Goal: Transaction & Acquisition: Purchase product/service

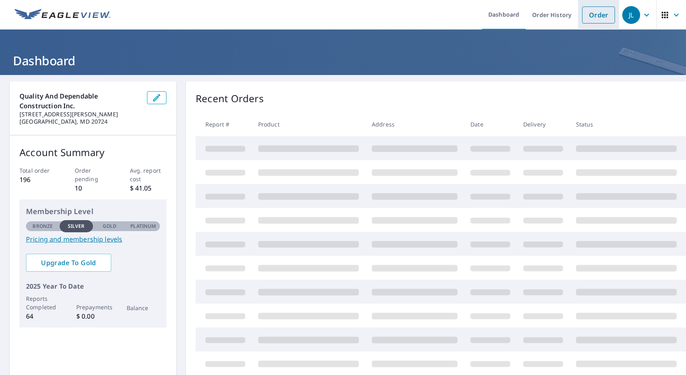
click at [597, 16] on link "Order" at bounding box center [598, 14] width 33 height 17
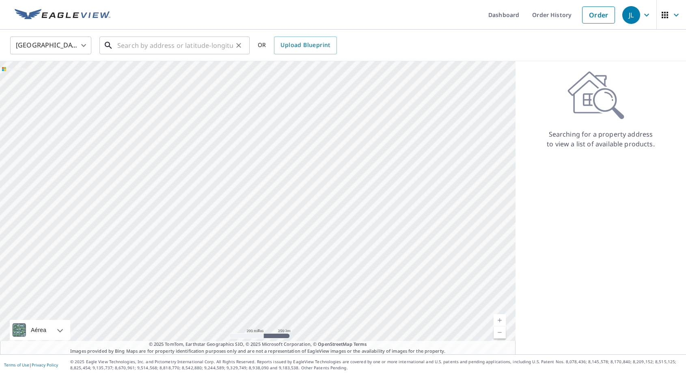
click at [165, 47] on input "text" at bounding box center [175, 45] width 116 height 23
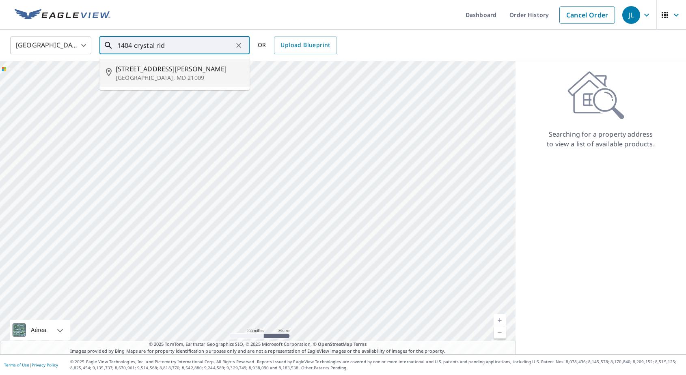
click at [154, 77] on p "[GEOGRAPHIC_DATA], MD 21009" at bounding box center [179, 78] width 127 height 8
type input "[STREET_ADDRESS][PERSON_NAME]"
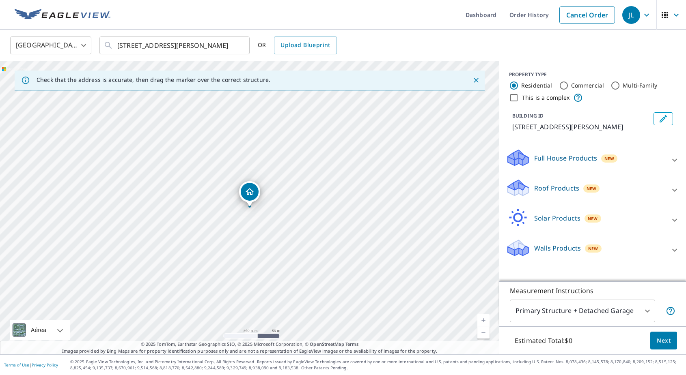
click at [680, 191] on div at bounding box center [674, 190] width 19 height 19
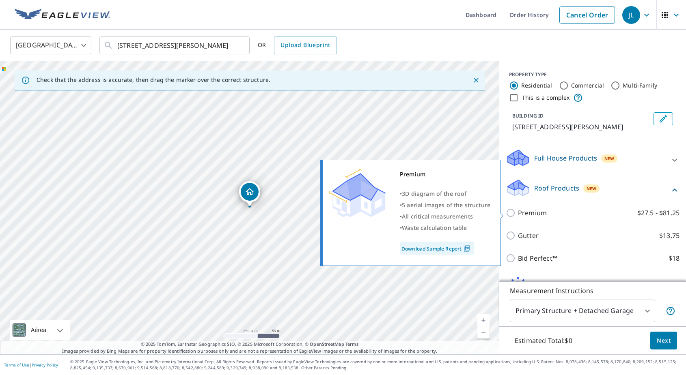
click at [510, 214] on input "Premium $27.5 - $81.25" at bounding box center [512, 213] width 12 height 10
checkbox input "true"
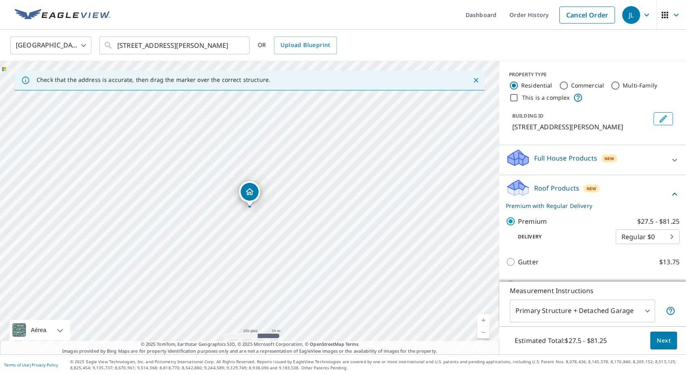
click at [670, 342] on button "Next" at bounding box center [663, 341] width 27 height 18
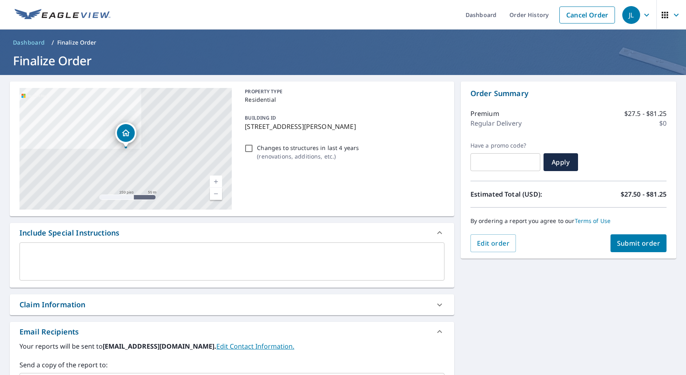
click at [519, 345] on div "[STREET_ADDRESS][PERSON_NAME] Aérea Carretera Un mapa de carreteras estándar Aé…" at bounding box center [343, 281] width 686 height 413
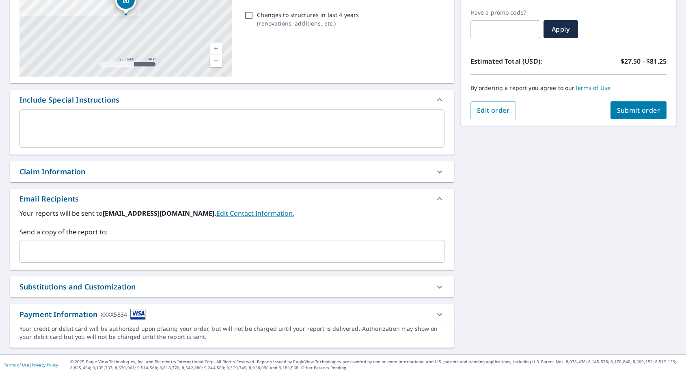
scroll to position [133, 0]
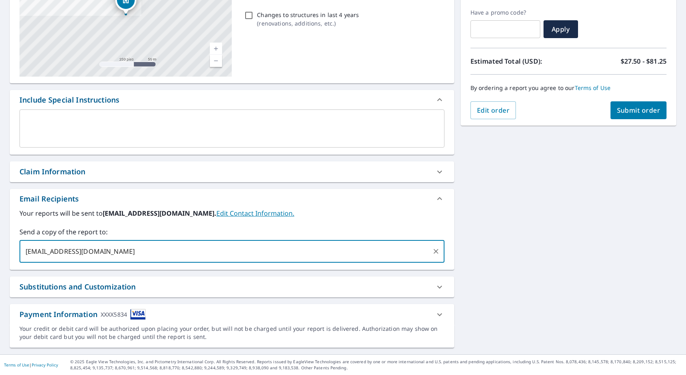
type input "[EMAIL_ADDRESS][DOMAIN_NAME]"
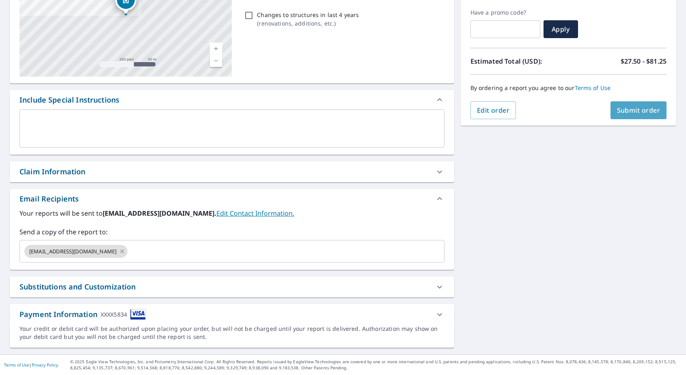
click at [628, 113] on span "Submit order" at bounding box center [638, 110] width 43 height 9
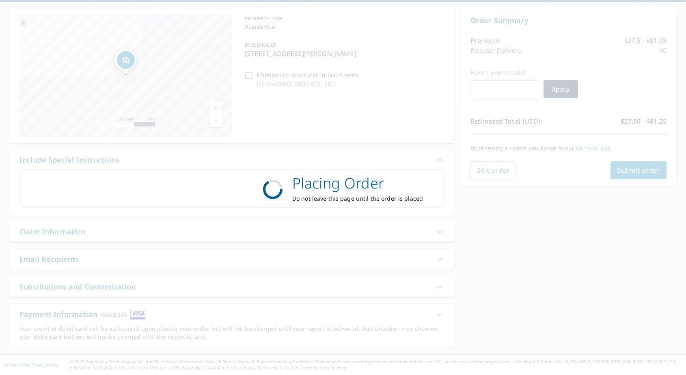
scroll to position [73, 0]
